Goal: Transaction & Acquisition: Purchase product/service

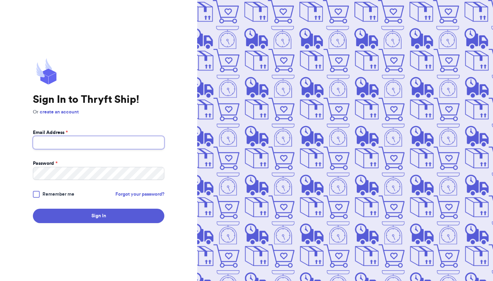
type input "[PERSON_NAME][EMAIL_ADDRESS][DOMAIN_NAME]"
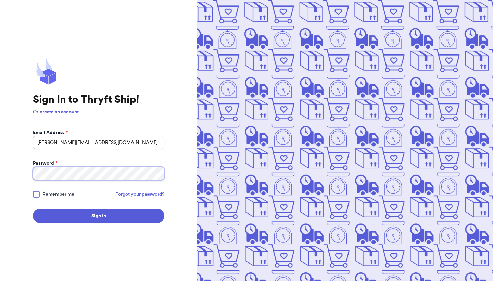
click at [99, 216] on button "Sign In" at bounding box center [99, 216] width 132 height 14
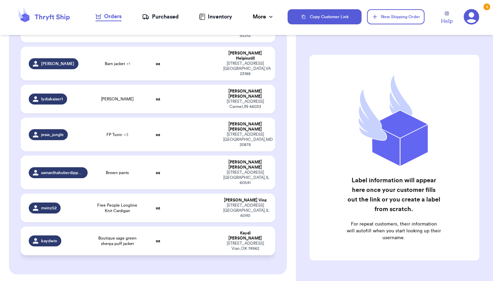
scroll to position [280, 0]
click at [127, 236] on span "Boutique sage green sherpa puff jacket" at bounding box center [117, 241] width 43 height 11
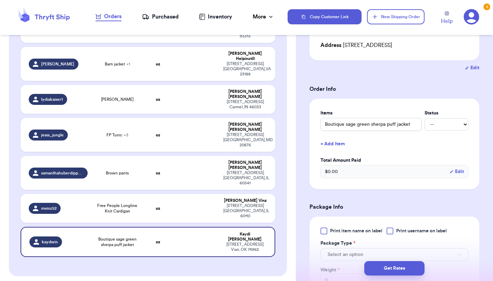
scroll to position [257, 0]
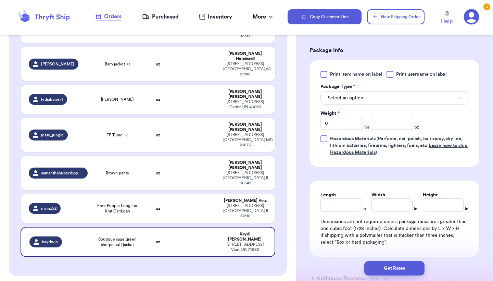
click at [374, 106] on div "Print item name on label Print username on label Package Type * Select an optio…" at bounding box center [395, 113] width 148 height 85
click at [377, 103] on button "Select an option" at bounding box center [395, 97] width 148 height 13
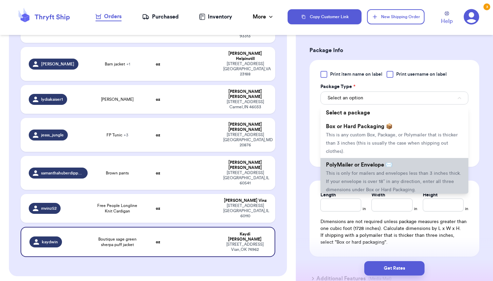
click at [366, 180] on li "PolyMailer or Envelope ✉️ This is only for mailers and envelopes less than 3 in…" at bounding box center [395, 177] width 148 height 38
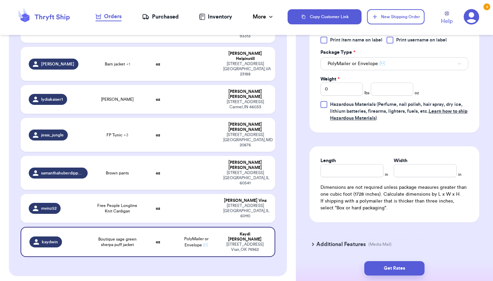
scroll to position [292, 0]
click at [355, 175] on input "Length" at bounding box center [352, 169] width 63 height 13
type input "1"
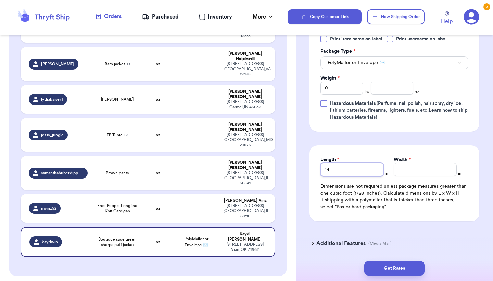
type input "14"
type input "1"
type input "19"
type input "1"
type input "18"
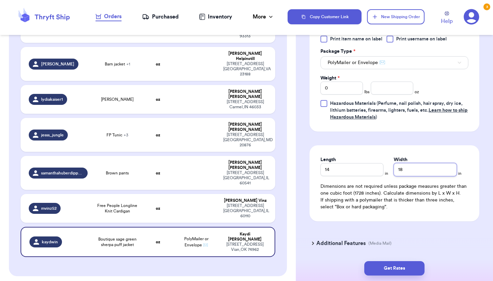
type input "18.5"
click at [346, 92] on input "0" at bounding box center [342, 88] width 42 height 13
type input "1"
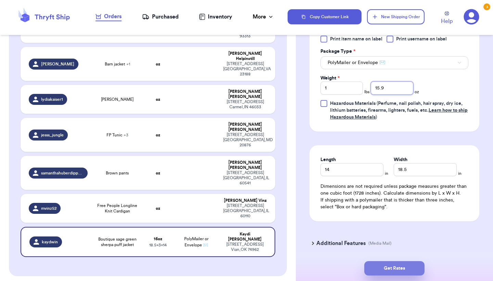
type input "15.9"
click at [408, 266] on button "Get Rates" at bounding box center [394, 268] width 60 height 14
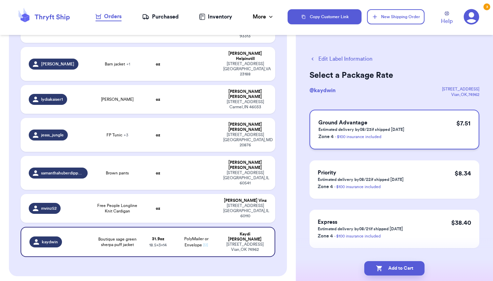
click at [387, 119] on h3 "Ground Advantage" at bounding box center [362, 123] width 86 height 8
click at [383, 163] on div "Priority Estimated delivery by 08/22 if shipped today Zone 4 - $100 insurance i…" at bounding box center [395, 179] width 170 height 38
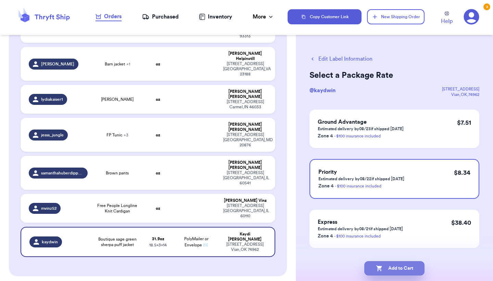
click at [379, 267] on icon "button" at bounding box center [379, 268] width 6 height 6
checkbox input "true"
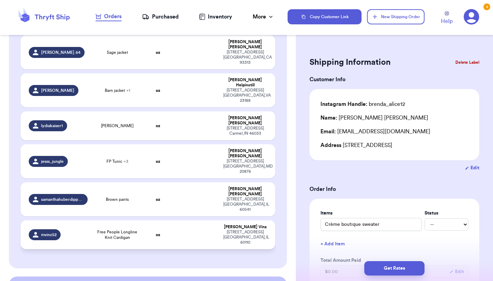
click at [94, 220] on td "Free People Longline Knit Cardigan" at bounding box center [117, 234] width 51 height 29
type input "Free People Longline Knit Cardigan"
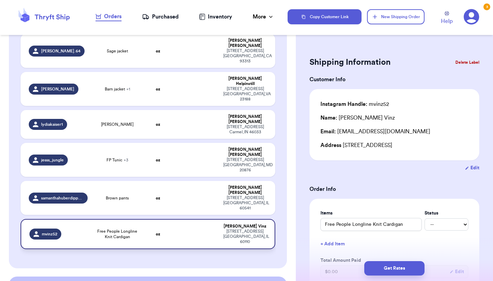
click at [94, 219] on td "Free People Longline Knit Cardigan" at bounding box center [117, 234] width 51 height 30
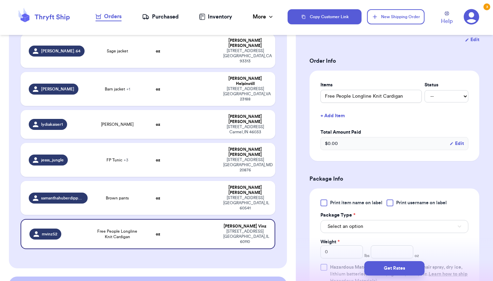
scroll to position [143, 0]
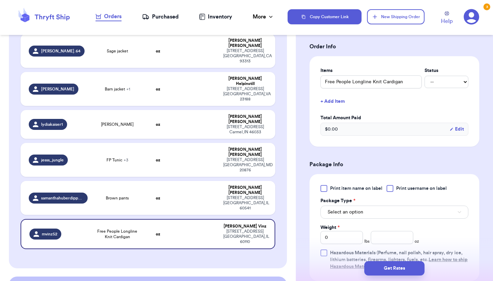
click at [376, 127] on div "$ 0.00 Edit" at bounding box center [395, 129] width 148 height 13
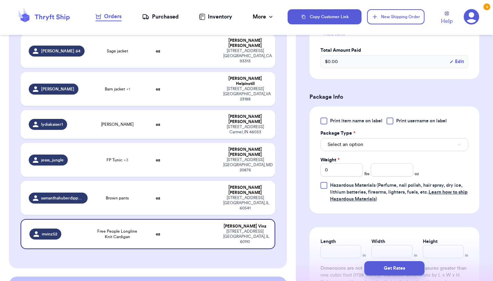
click at [368, 140] on button "Select an option" at bounding box center [395, 144] width 148 height 13
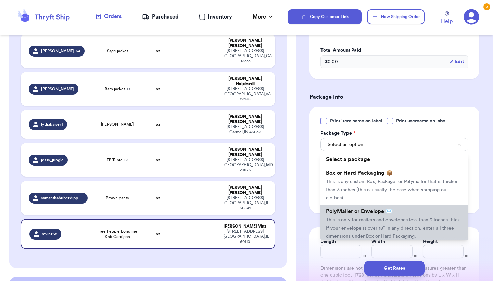
click at [352, 213] on span "PolyMailer or Envelope ✉️" at bounding box center [359, 211] width 66 height 5
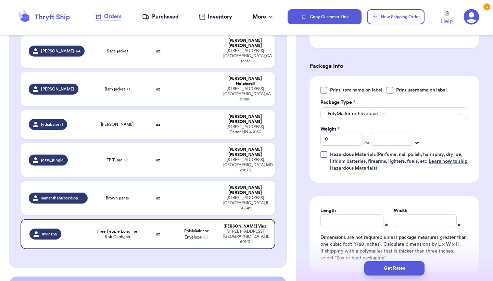
scroll to position [241, 0]
click at [349, 219] on input "Length" at bounding box center [352, 220] width 63 height 13
type input "1"
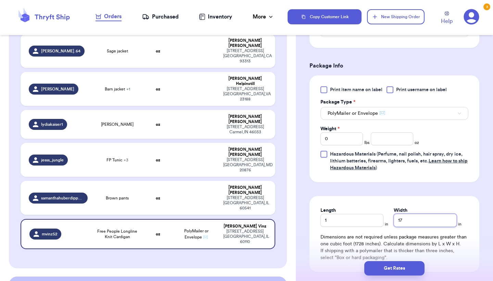
type input "17"
click at [345, 218] on input "1" at bounding box center [352, 220] width 63 height 13
type input "17"
click at [348, 150] on div "Print item name on label Print username on label Package Type * PolyMailer or E…" at bounding box center [395, 128] width 148 height 85
click at [352, 143] on input "0" at bounding box center [342, 138] width 42 height 13
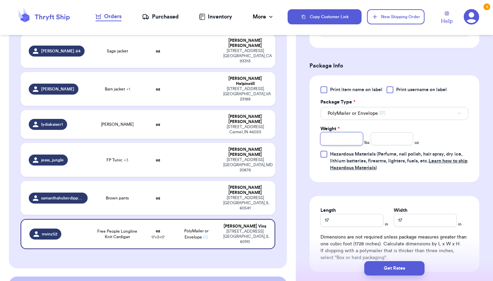
type input "3"
type input "5.9"
click at [386, 266] on button "Get Rates" at bounding box center [394, 268] width 60 height 14
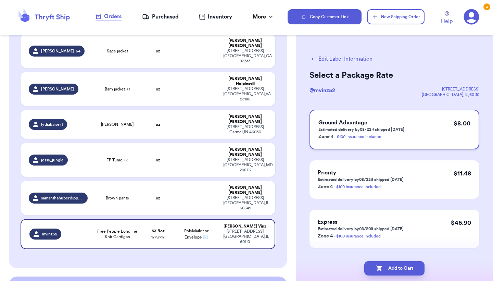
click at [414, 136] on div "Ground Advantage Estimated delivery by 08/22 if shipped today Zone 4 - $100 ins…" at bounding box center [395, 130] width 170 height 40
click at [396, 268] on button "Add to Cart" at bounding box center [394, 268] width 60 height 14
checkbox input "true"
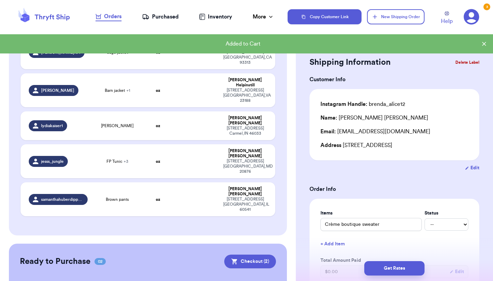
scroll to position [247, 0]
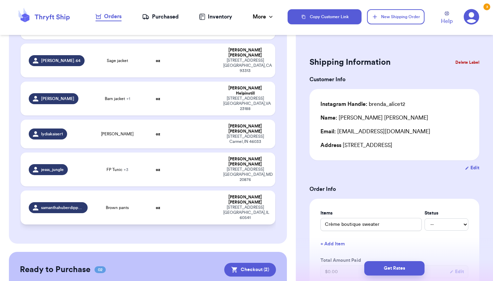
click at [152, 190] on td "oz" at bounding box center [158, 207] width 30 height 34
type input "Brown pants"
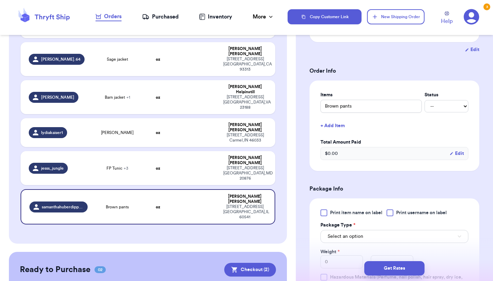
scroll to position [138, 0]
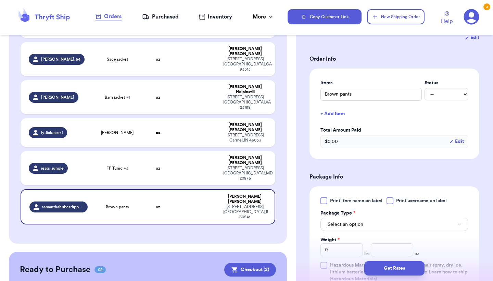
click at [356, 222] on button "Select an option" at bounding box center [395, 224] width 148 height 13
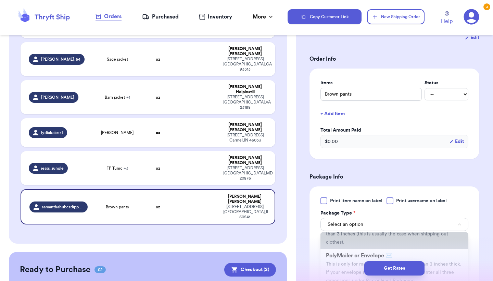
scroll to position [37, 0]
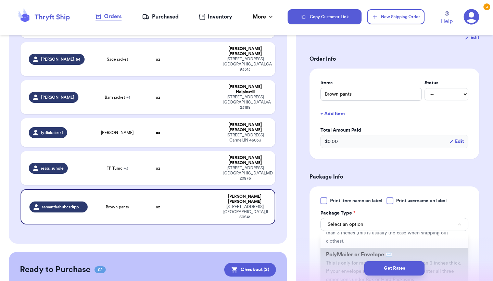
click at [348, 252] on span "PolyMailer or Envelope ✉️" at bounding box center [359, 254] width 66 height 5
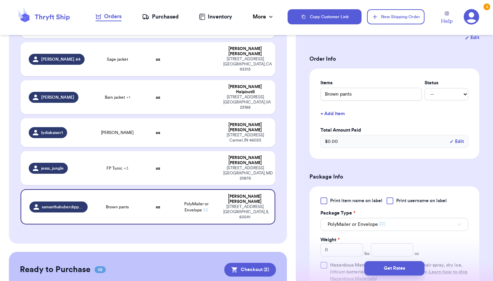
scroll to position [144, 0]
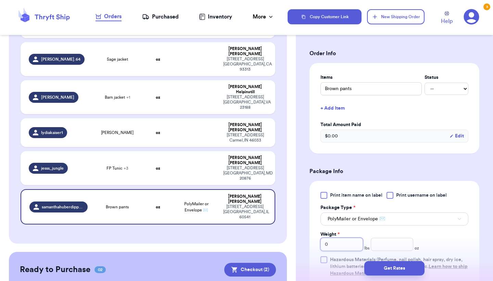
click at [348, 238] on input "0" at bounding box center [342, 244] width 42 height 13
type input "1"
type input "11"
type input "10"
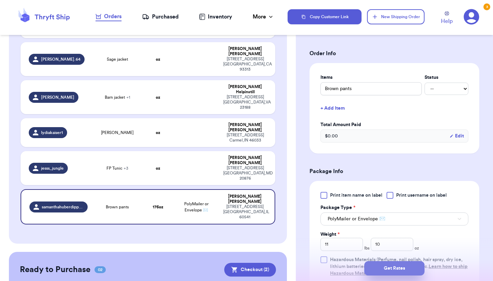
click at [389, 262] on button "Get Rates" at bounding box center [394, 268] width 60 height 14
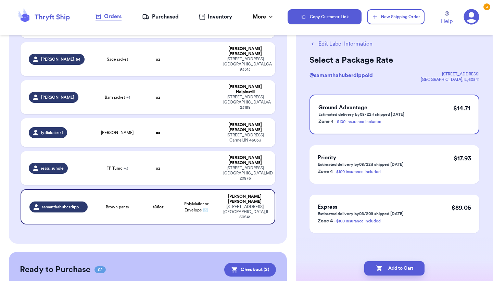
scroll to position [0, 0]
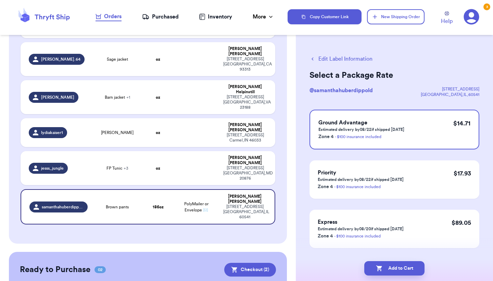
click at [313, 62] on icon "button" at bounding box center [313, 59] width 6 height 6
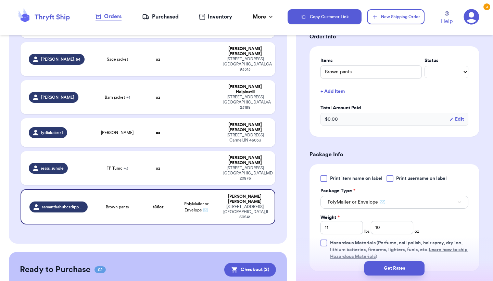
scroll to position [163, 0]
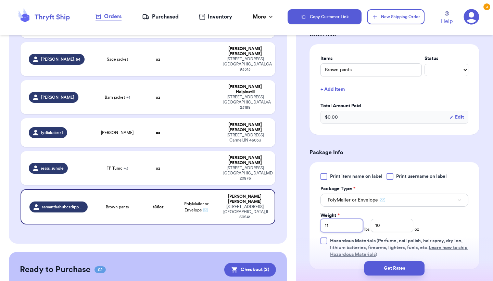
click at [348, 222] on input "11" at bounding box center [342, 225] width 42 height 13
type input "1"
type input "7"
click at [400, 272] on button "Get Rates" at bounding box center [394, 268] width 60 height 14
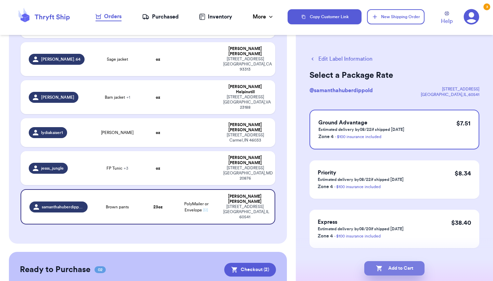
click at [389, 269] on button "Add to Cart" at bounding box center [394, 268] width 60 height 14
checkbox input "true"
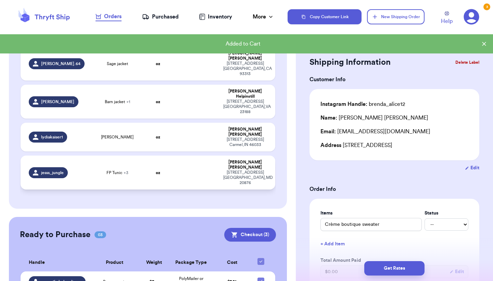
click at [168, 156] on td "oz" at bounding box center [158, 173] width 30 height 34
type input "FP Tunic"
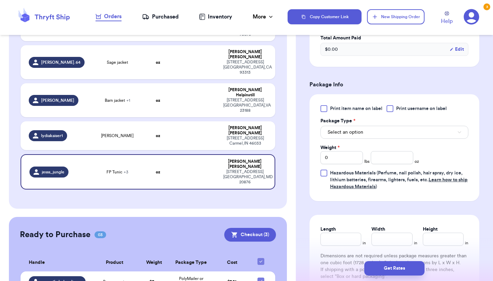
scroll to position [287, 0]
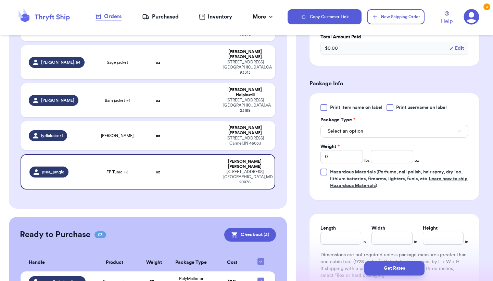
click at [368, 138] on button "Select an option" at bounding box center [395, 131] width 148 height 13
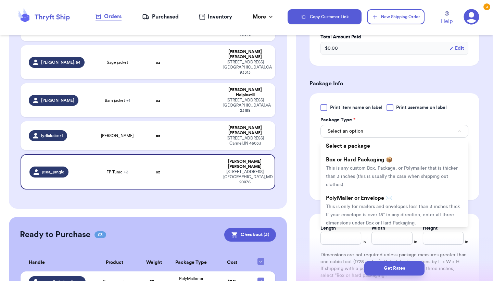
click at [351, 216] on span "This is only for mailers and envelopes less than 3 inches thick. If your envelo…" at bounding box center [393, 214] width 135 height 21
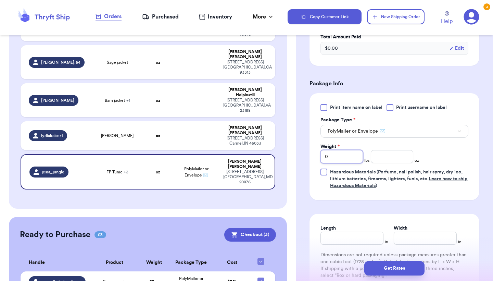
click at [349, 163] on input "0" at bounding box center [342, 156] width 42 height 13
click at [332, 245] on input "Length" at bounding box center [352, 238] width 63 height 13
type input "1"
type input "12"
type input "1"
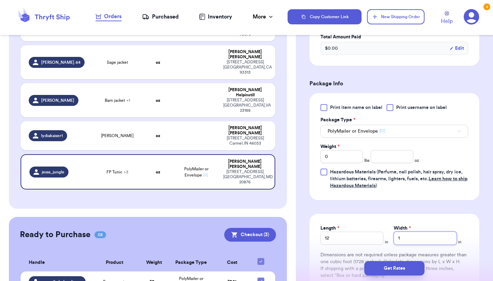
type input "18"
type input "18.5"
click at [348, 163] on input "0" at bounding box center [342, 156] width 42 height 13
type input "3"
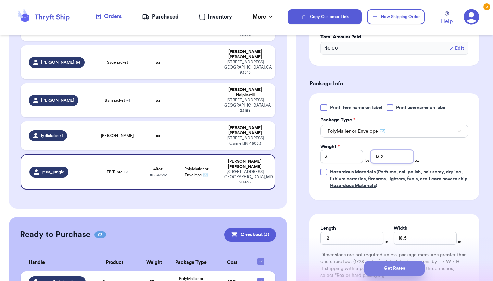
type input "13.2"
click at [397, 274] on button "Get Rates" at bounding box center [394, 268] width 60 height 14
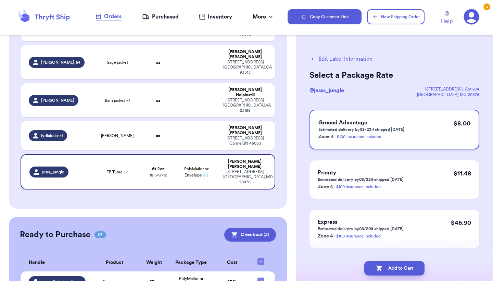
click at [441, 147] on div "Ground Advantage Estimated delivery by 08/23 if shipped today Zone 4 - $100 ins…" at bounding box center [395, 130] width 170 height 40
click at [405, 264] on button "Add to Cart" at bounding box center [394, 268] width 60 height 14
checkbox input "true"
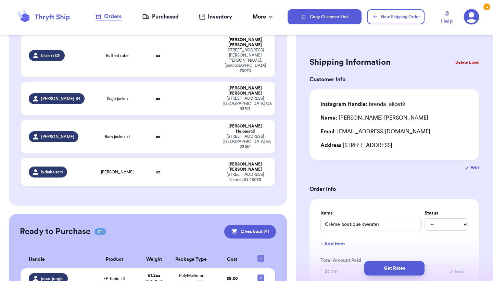
scroll to position [208, 0]
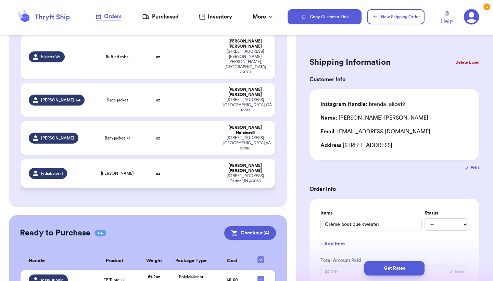
click at [189, 159] on td at bounding box center [196, 173] width 46 height 29
type input "Dior cardigan"
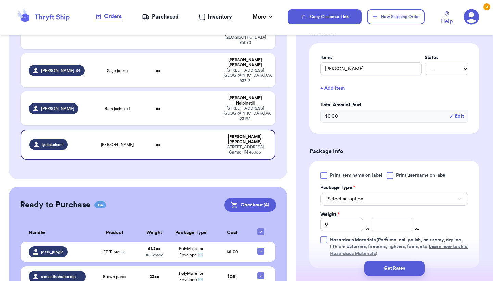
scroll to position [239, 0]
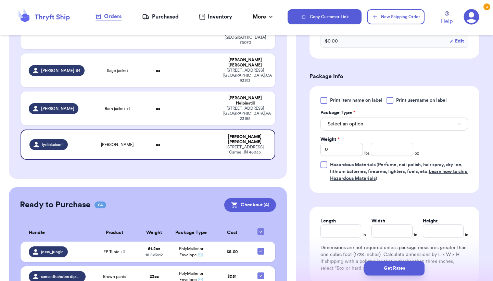
click at [366, 120] on button "Select an option" at bounding box center [395, 123] width 148 height 13
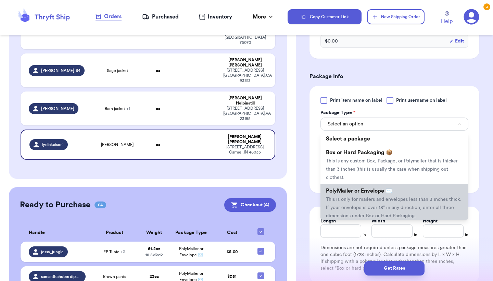
click at [354, 197] on span "This is only for mailers and envelopes less than 3 inches thick. If your envelo…" at bounding box center [393, 207] width 135 height 21
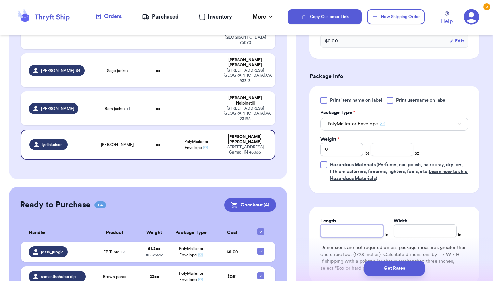
click at [342, 230] on input "Length" at bounding box center [352, 230] width 63 height 13
type input "1"
type input "10"
type input "1"
type input "10"
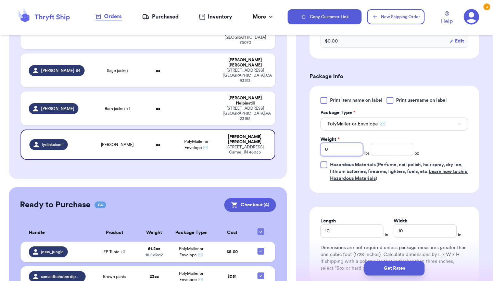
click at [349, 143] on input "0" at bounding box center [342, 149] width 42 height 13
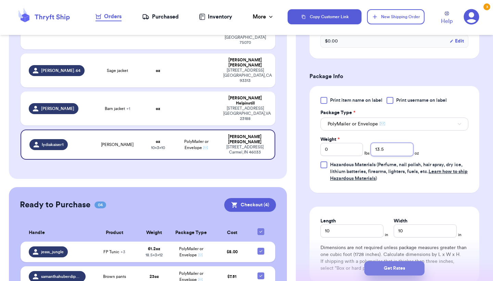
type input "13.5"
click at [385, 265] on button "Get Rates" at bounding box center [394, 268] width 60 height 14
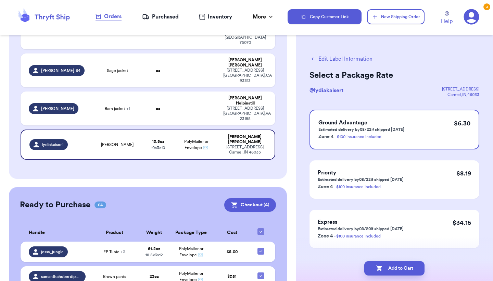
click at [438, 153] on div "Ground Advantage Estimated delivery by 08/22 if shipped today Zone 4 - $100 ins…" at bounding box center [395, 179] width 170 height 138
click at [446, 143] on div "Ground Advantage Estimated delivery by 08/22 if shipped today Zone 4 - $100 ins…" at bounding box center [395, 130] width 170 height 40
click at [429, 169] on div "Priority Estimated delivery by 08/22 if shipped today Zone 4 - $100 insurance i…" at bounding box center [395, 179] width 170 height 38
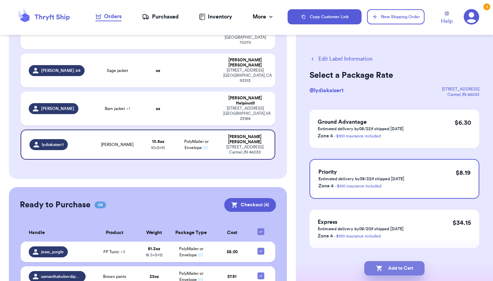
click at [401, 267] on button "Add to Cart" at bounding box center [394, 268] width 60 height 14
checkbox input "true"
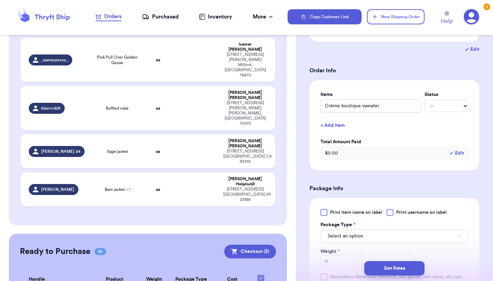
scroll to position [191, 0]
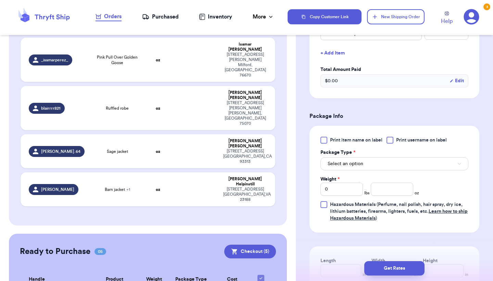
click at [344, 170] on button "Select an option" at bounding box center [395, 163] width 148 height 13
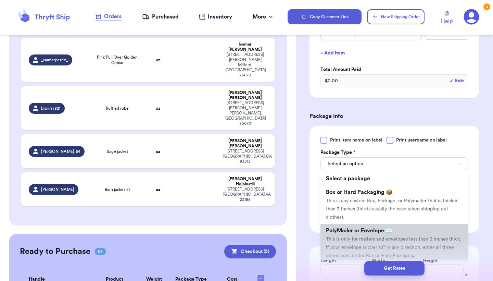
click at [345, 232] on span "PolyMailer or Envelope ✉️" at bounding box center [359, 230] width 66 height 5
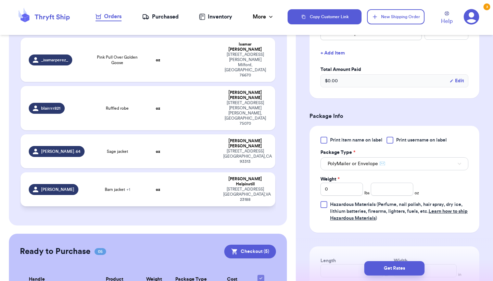
click at [200, 172] on td at bounding box center [196, 189] width 46 height 34
type input "Barn jacket"
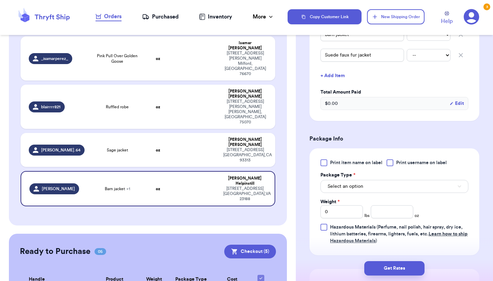
click at [388, 189] on button "Select an option" at bounding box center [395, 186] width 148 height 13
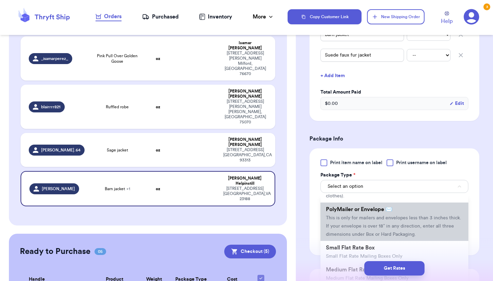
scroll to position [44, 0]
click at [373, 225] on span "This is only for mailers and envelopes less than 3 inches thick. If your envelo…" at bounding box center [393, 225] width 135 height 21
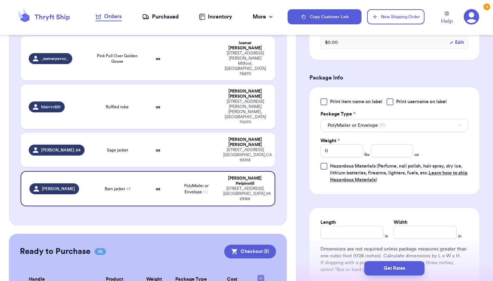
scroll to position [252, 0]
click at [342, 228] on input "Length" at bounding box center [352, 231] width 63 height 13
type input "1"
type input "19"
type input "1"
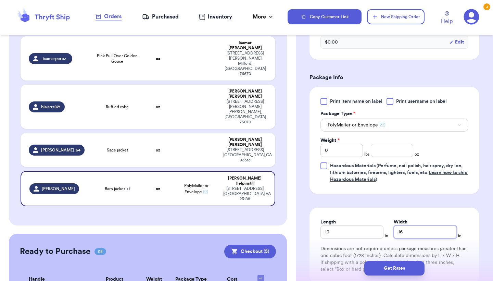
type input "16"
click at [351, 155] on input "0" at bounding box center [342, 150] width 42 height 13
type input "4"
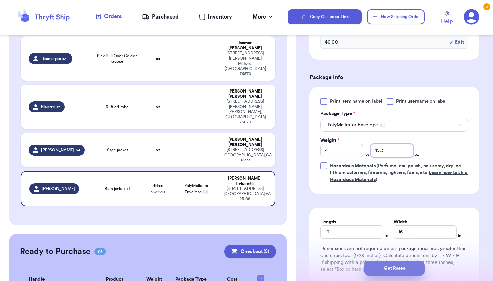
type input "15.3"
click at [414, 273] on button "Get Rates" at bounding box center [394, 268] width 60 height 14
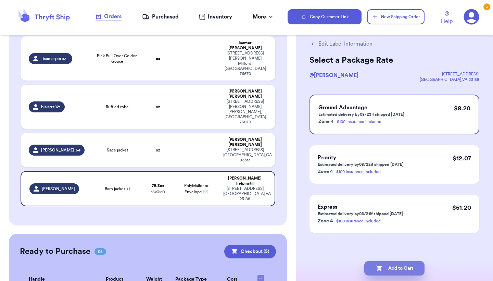
scroll to position [0, 0]
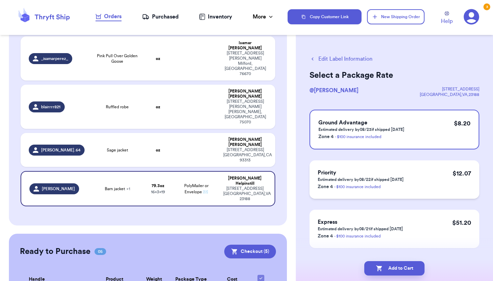
click at [449, 188] on div "Priority Estimated delivery by 08/22 if shipped today Zone 4 - $100 insurance i…" at bounding box center [395, 179] width 170 height 38
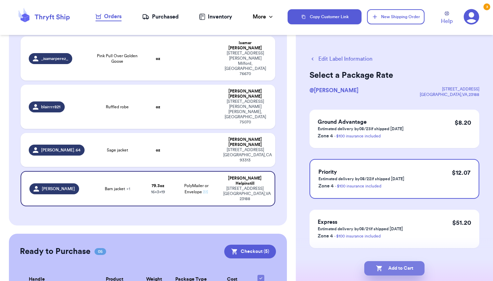
click at [395, 271] on button "Add to Cart" at bounding box center [394, 268] width 60 height 14
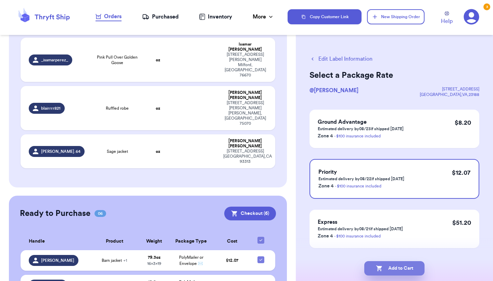
checkbox input "true"
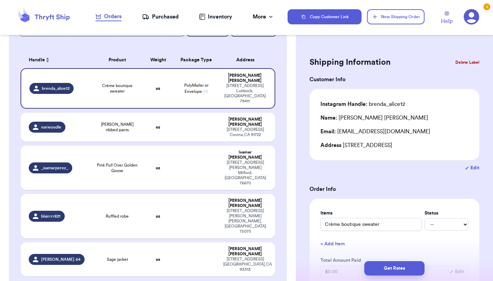
scroll to position [47, 0]
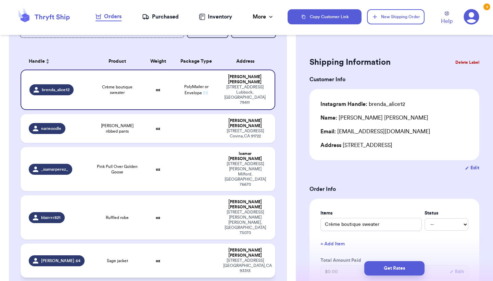
click at [134, 258] on div "Sage jacket" at bounding box center [117, 260] width 43 height 5
type input "Sage jacket"
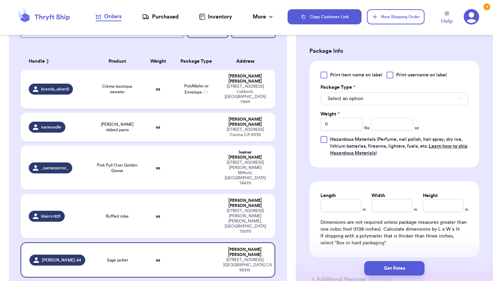
scroll to position [267, 0]
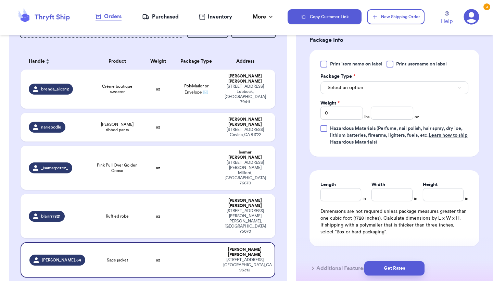
click at [376, 85] on button "Select an option" at bounding box center [395, 87] width 148 height 13
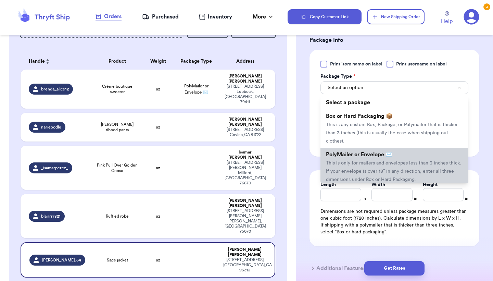
click at [352, 169] on li "PolyMailer or Envelope ✉️ This is only for mailers and envelopes less than 3 in…" at bounding box center [395, 167] width 148 height 38
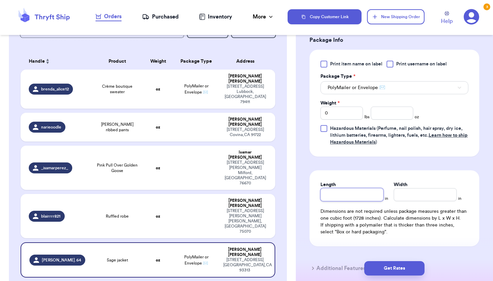
drag, startPoint x: 333, startPoint y: 200, endPoint x: 338, endPoint y: 187, distance: 13.2
click at [333, 200] on input "Length" at bounding box center [352, 194] width 63 height 13
type input "1"
type input "10"
type input "1"
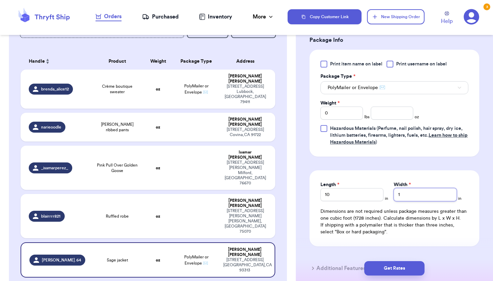
type input "10"
click at [330, 117] on input "0" at bounding box center [342, 113] width 42 height 13
type input "1"
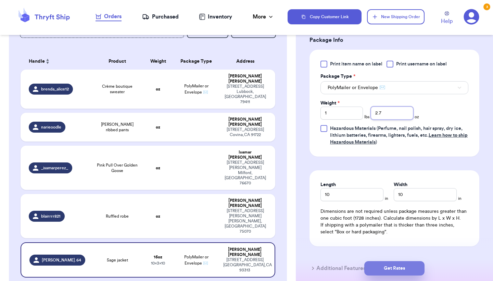
type input "2.7"
click at [393, 268] on button "Get Rates" at bounding box center [394, 268] width 60 height 14
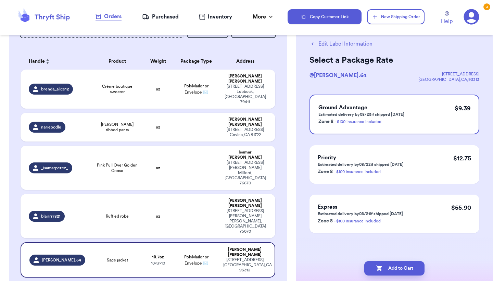
scroll to position [0, 0]
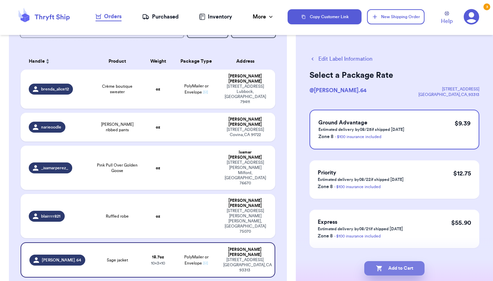
click at [383, 264] on button "Add to Cart" at bounding box center [394, 268] width 60 height 14
checkbox input "true"
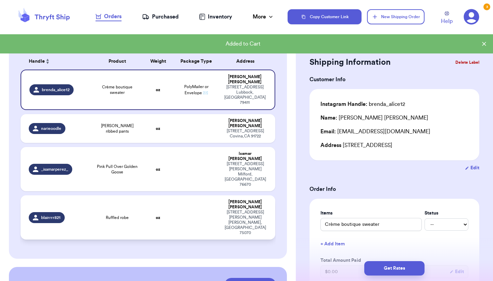
click at [124, 215] on span "Ruffled robe" at bounding box center [117, 217] width 23 height 5
type input "Ruffled robe"
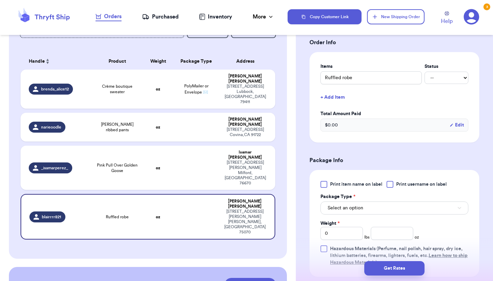
scroll to position [175, 0]
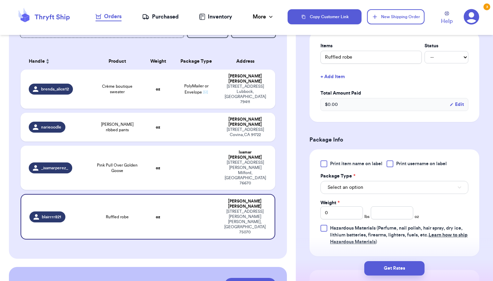
click at [396, 187] on button "Select an option" at bounding box center [395, 187] width 148 height 13
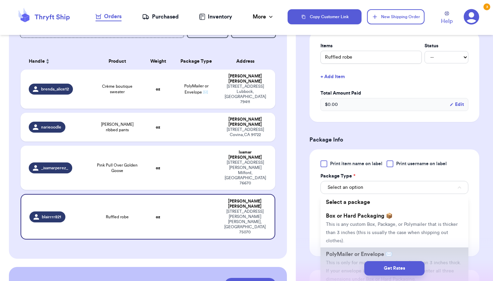
click at [360, 253] on li "PolyMailer or Envelope ✉️ This is only for mailers and envelopes less than 3 in…" at bounding box center [395, 266] width 148 height 38
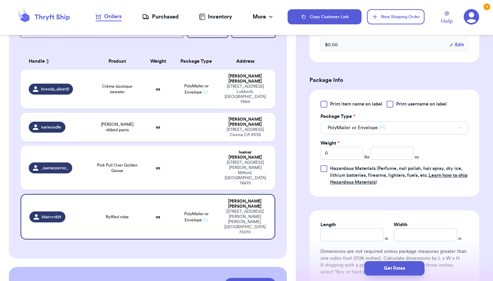
scroll to position [258, 0]
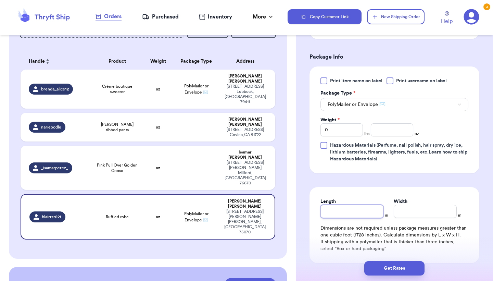
click at [357, 208] on input "Length" at bounding box center [352, 211] width 63 height 13
type input "1"
type input "17"
type input "1"
type input "16"
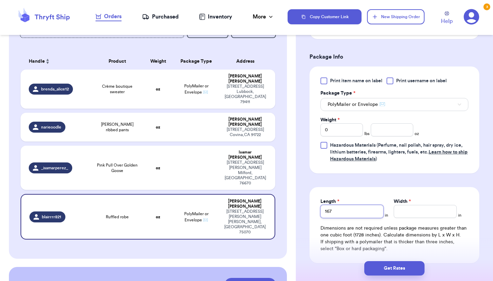
type input "167"
type input "1"
type input "17"
click at [350, 205] on input "167" at bounding box center [352, 211] width 63 height 13
type input "16"
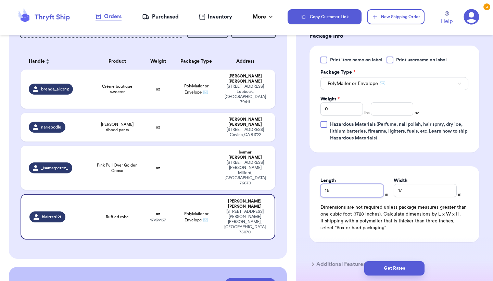
scroll to position [285, 0]
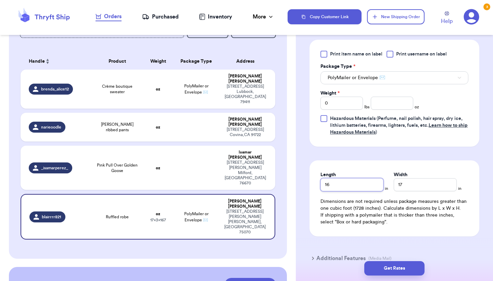
type input "16"
click at [349, 97] on input "0" at bounding box center [342, 103] width 42 height 13
type input "01"
click at [347, 102] on input "01" at bounding box center [342, 103] width 42 height 13
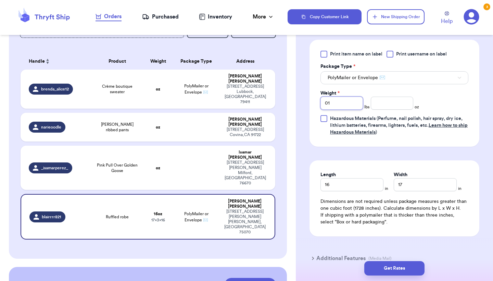
click at [347, 102] on input "01" at bounding box center [342, 103] width 42 height 13
type input "1"
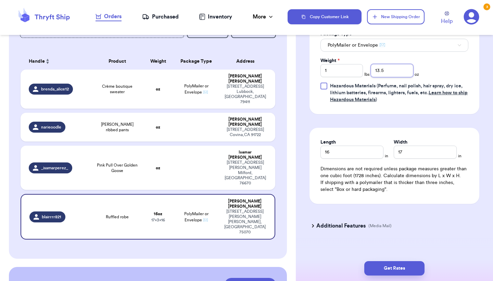
scroll to position [317, 0]
type input "13.5"
click at [388, 254] on div "Shipping Information Delete Label Customer Info Instagram Handle: blairrrr821 N…" at bounding box center [394, 6] width 197 height 564
click at [387, 272] on button "Get Rates" at bounding box center [394, 268] width 60 height 14
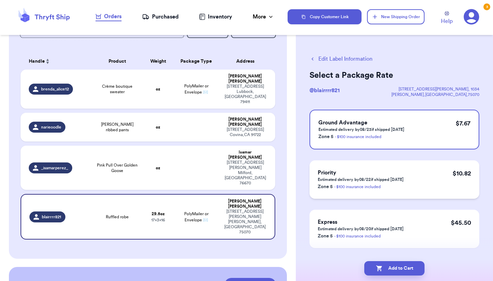
click at [419, 182] on div "Priority Estimated delivery by 08/22 if shipped today Zone 5 - $100 insurance i…" at bounding box center [395, 179] width 170 height 38
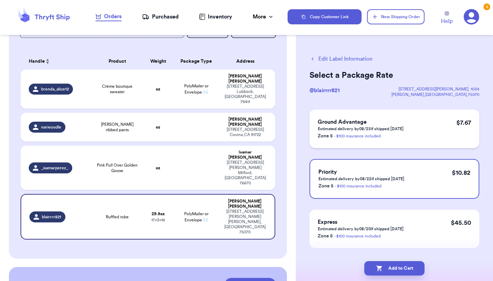
click at [420, 128] on div "Ground Advantage Estimated delivery by 08/23 if shipped today Zone 5 - $100 ins…" at bounding box center [395, 129] width 170 height 38
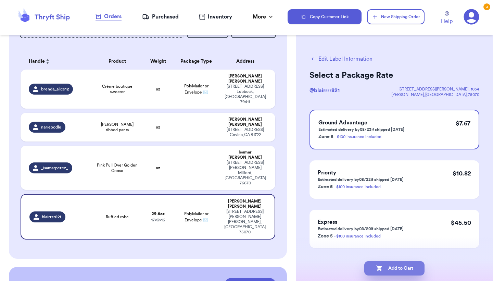
click at [382, 272] on button "Add to Cart" at bounding box center [394, 268] width 60 height 14
checkbox input "true"
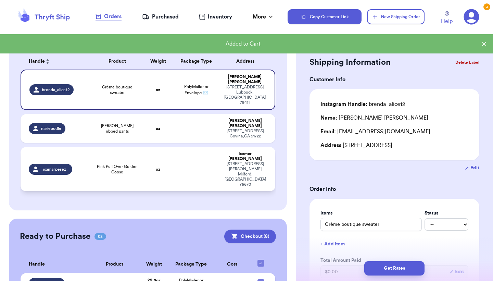
click at [174, 147] on td at bounding box center [196, 169] width 46 height 44
type input "Pink Pull Over Golden Goose"
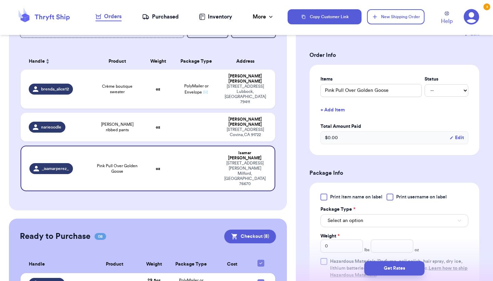
scroll to position [202, 0]
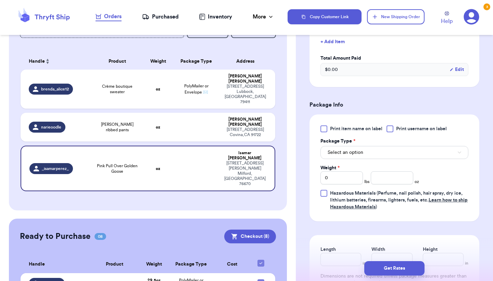
click at [384, 153] on button "Select an option" at bounding box center [395, 152] width 148 height 13
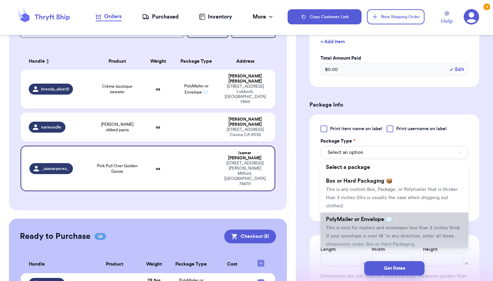
click at [353, 221] on span "PolyMailer or Envelope ✉️" at bounding box center [359, 218] width 66 height 5
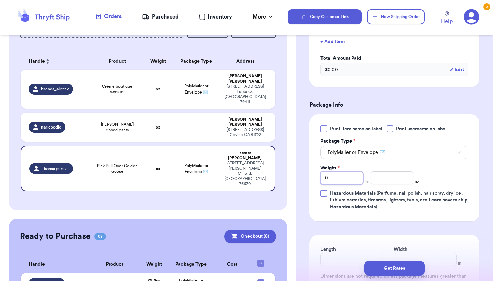
click at [356, 174] on input "0" at bounding box center [342, 177] width 42 height 13
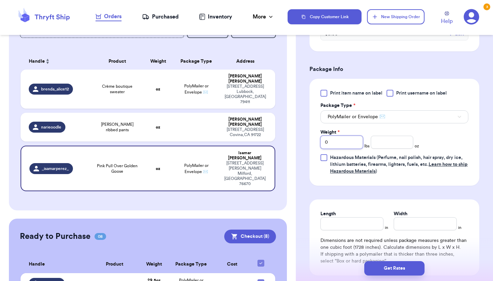
scroll to position [244, 0]
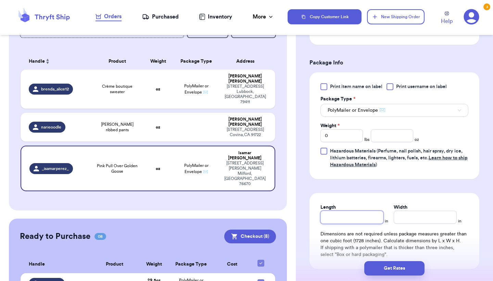
click at [349, 216] on input "Length" at bounding box center [352, 217] width 63 height 13
type input "1"
type input "10"
type input "9"
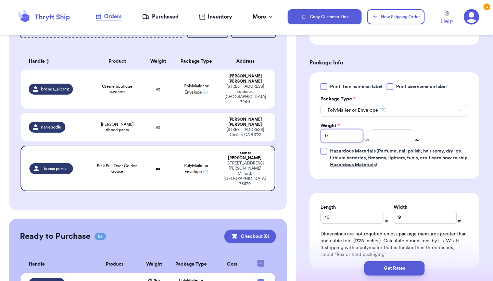
click at [352, 140] on input "0" at bounding box center [342, 135] width 42 height 13
click at [380, 140] on input "number" at bounding box center [392, 135] width 42 height 13
type input "12.9"
click at [381, 274] on button "Get Rates" at bounding box center [394, 268] width 60 height 14
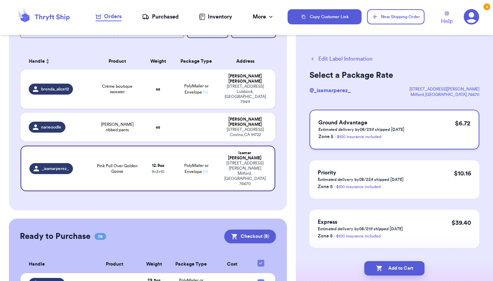
click at [421, 118] on div "Ground Advantage Estimated delivery by 08/23 if shipped today Zone 5 - $100 ins…" at bounding box center [395, 130] width 170 height 40
click at [411, 267] on button "Add to Cart" at bounding box center [394, 268] width 60 height 14
checkbox input "true"
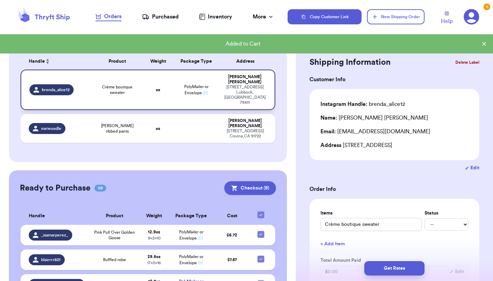
click at [152, 98] on td "oz" at bounding box center [158, 90] width 30 height 40
click at [144, 119] on td "oz" at bounding box center [158, 128] width 30 height 29
type input "Lucy ribbed pants"
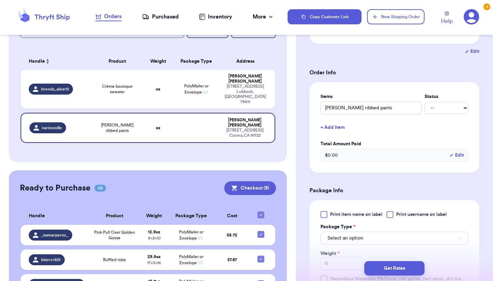
scroll to position [265, 0]
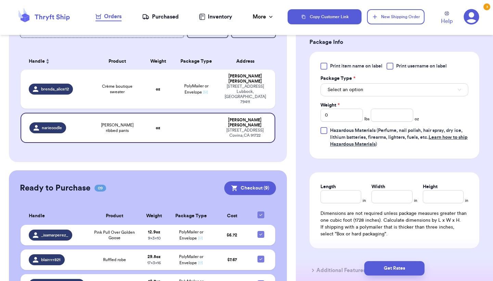
click at [396, 96] on button "Select an option" at bounding box center [395, 89] width 148 height 13
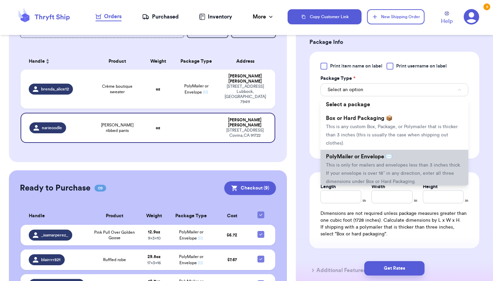
click at [366, 169] on span "This is only for mailers and envelopes less than 3 inches thick. If your envelo…" at bounding box center [393, 173] width 135 height 21
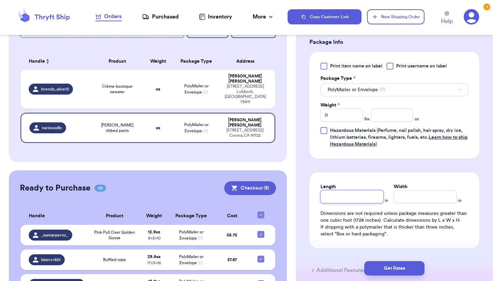
click at [339, 199] on input "Length" at bounding box center [352, 196] width 63 height 13
type input "1"
type input "10"
type input "1"
type input "10"
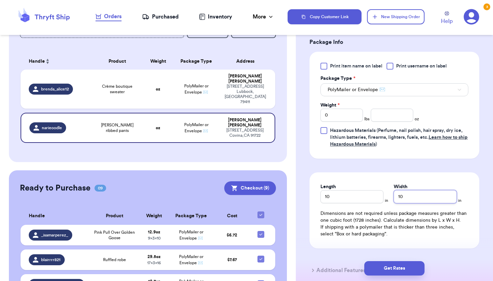
type input "10"
click at [341, 117] on input "0" at bounding box center [342, 115] width 42 height 13
type input "11"
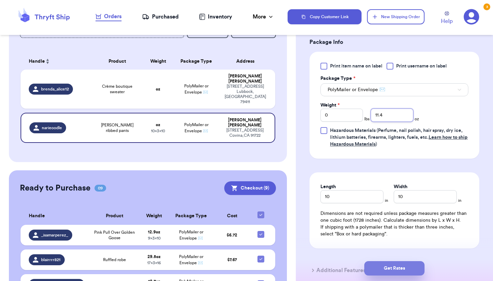
type input "11.4"
click at [382, 266] on button "Get Rates" at bounding box center [394, 268] width 60 height 14
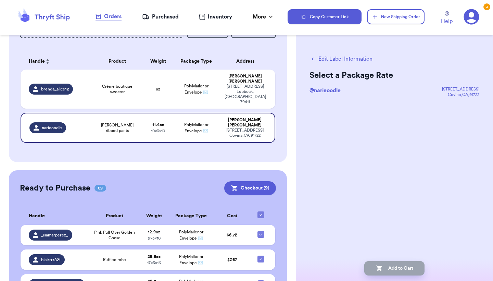
scroll to position [0, 0]
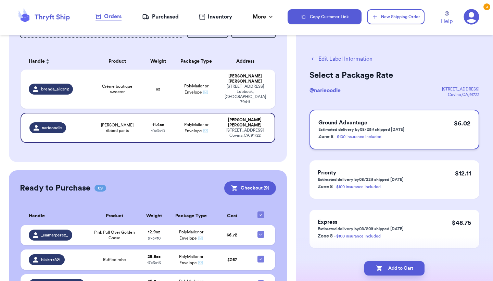
click at [466, 145] on div "Ground Advantage Estimated delivery by 08/25 if shipped today Zone 8 - $100 ins…" at bounding box center [395, 130] width 170 height 40
click at [382, 272] on button "Add to Cart" at bounding box center [394, 268] width 60 height 14
checkbox input "true"
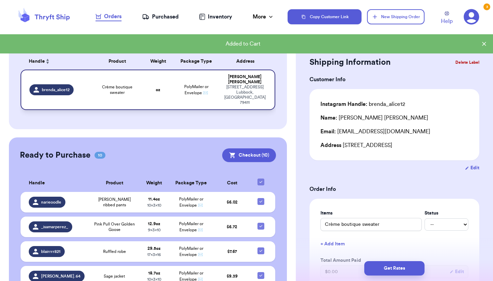
click at [196, 93] on td "PolyMailer or Envelope ✉️" at bounding box center [196, 90] width 46 height 40
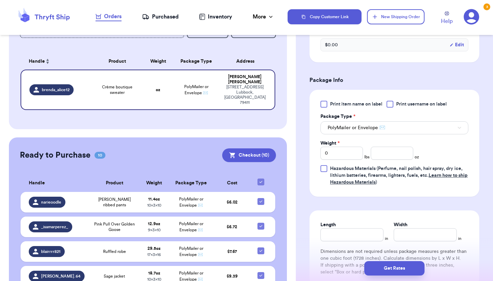
scroll to position [227, 0]
click at [363, 231] on input "Length" at bounding box center [352, 233] width 63 height 13
type input "9"
type input "9.5"
type input "9"
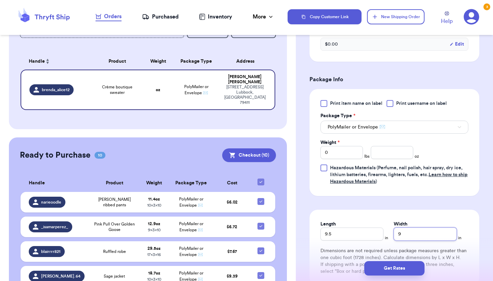
type input "9"
click at [398, 147] on div "Weight * 0 lbs oz" at bounding box center [370, 149] width 99 height 20
click at [395, 154] on input "number" at bounding box center [392, 152] width 42 height 13
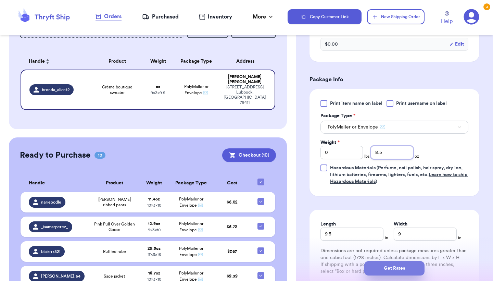
type input "8.5"
click at [385, 269] on button "Get Rates" at bounding box center [394, 268] width 60 height 14
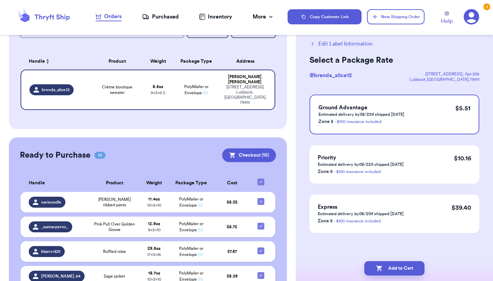
scroll to position [0, 0]
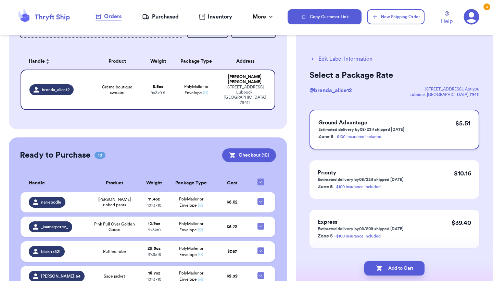
click at [440, 139] on div "Ground Advantage Estimated delivery by 08/23 if shipped today Zone 5 - $100 ins…" at bounding box center [395, 130] width 170 height 40
click at [402, 268] on button "Add to Cart" at bounding box center [394, 268] width 60 height 14
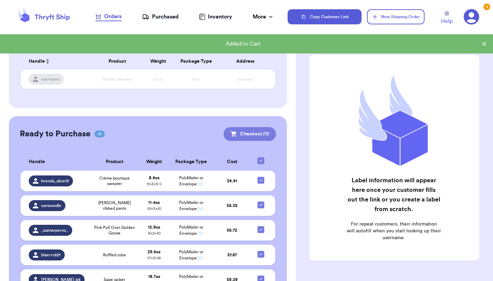
click at [249, 137] on button "Checkout ( 11 )" at bounding box center [250, 134] width 52 height 14
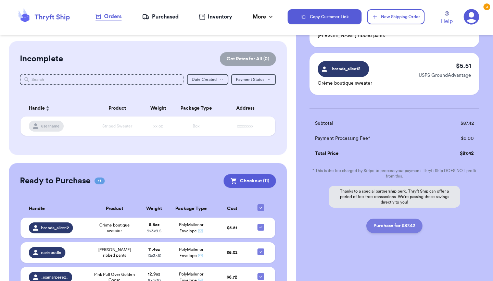
click at [400, 227] on button "Purchase for $87.42" at bounding box center [395, 226] width 56 height 14
checkbox input "true"
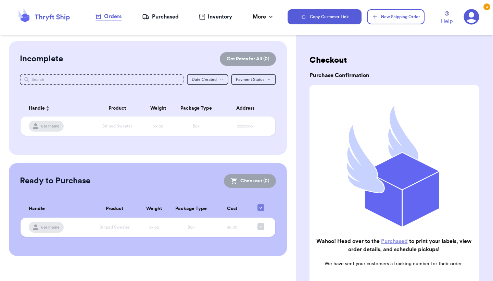
click at [161, 18] on div "Purchased" at bounding box center [160, 17] width 37 height 8
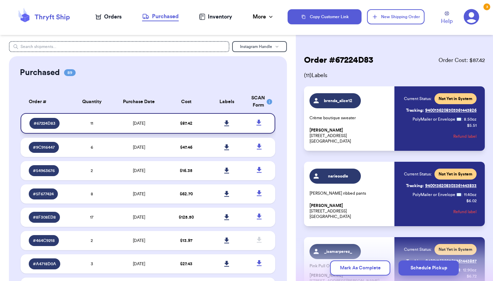
click at [227, 126] on icon at bounding box center [226, 123] width 5 height 6
click at [226, 126] on icon at bounding box center [226, 123] width 5 height 6
